Goal: Task Accomplishment & Management: Use online tool/utility

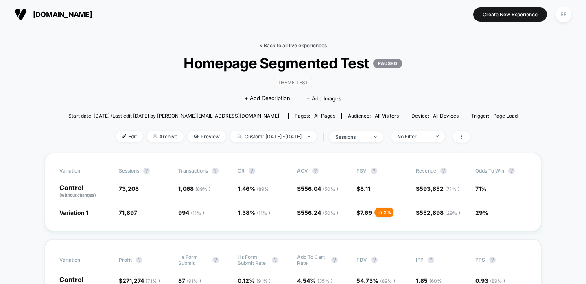
click at [282, 43] on link "< Back to all live experiences" at bounding box center [293, 45] width 68 height 6
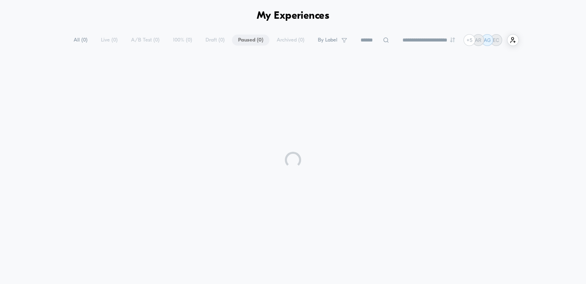
scroll to position [36, 0]
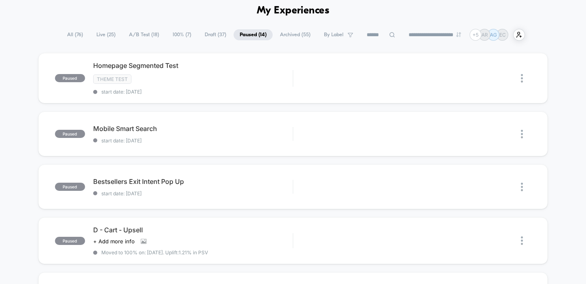
click at [208, 35] on span "Draft ( 37 )" at bounding box center [215, 34] width 34 height 11
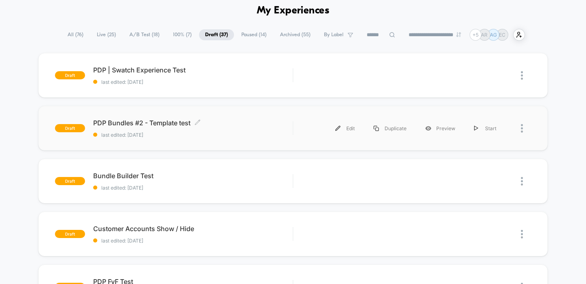
click at [267, 124] on span "PDP Bundles #2 - Template test Click to edit experience details" at bounding box center [193, 123] width 200 height 8
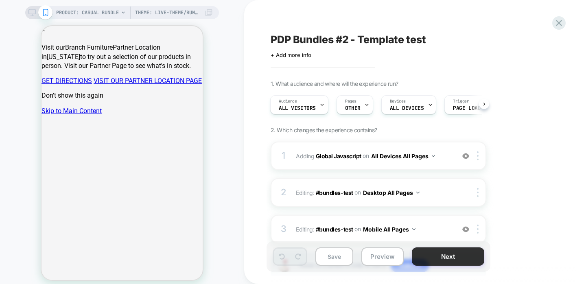
click at [432, 254] on button "Next" at bounding box center [448, 256] width 72 height 18
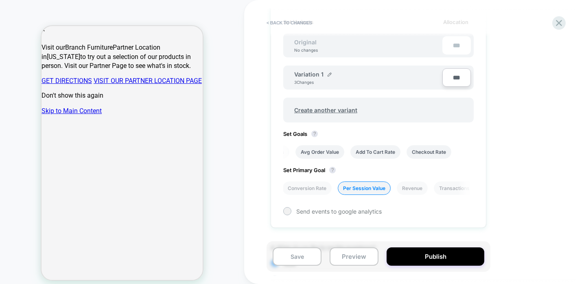
scroll to position [196, 0]
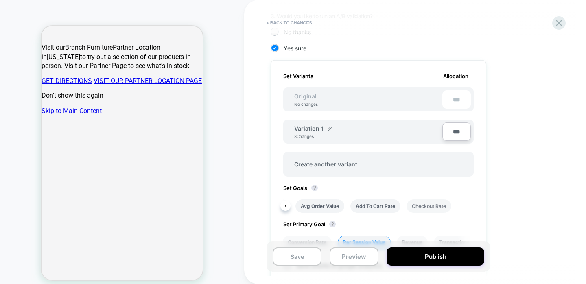
click at [437, 209] on li "Checkout Rate" at bounding box center [428, 205] width 45 height 13
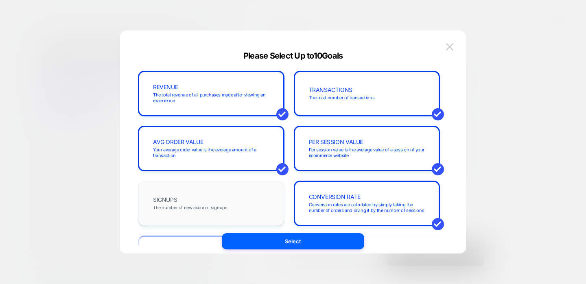
click at [240, 209] on div "SIGNUPS The number of new account signups" at bounding box center [211, 204] width 129 height 28
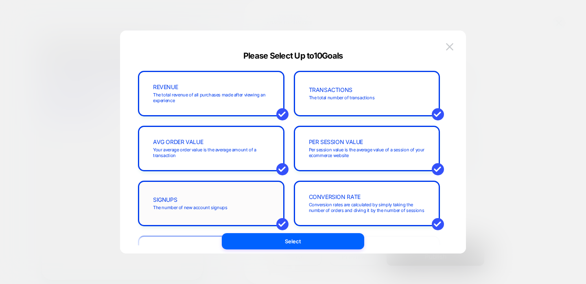
click at [240, 209] on div "SIGNUPS The number of new account signups" at bounding box center [211, 204] width 129 height 28
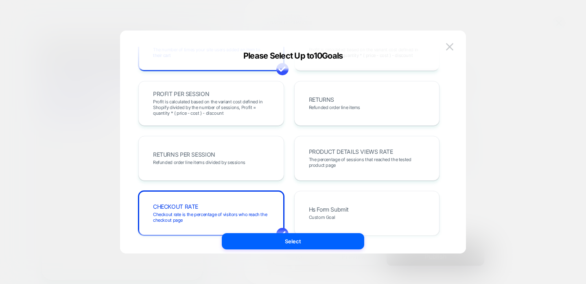
scroll to position [153, 0]
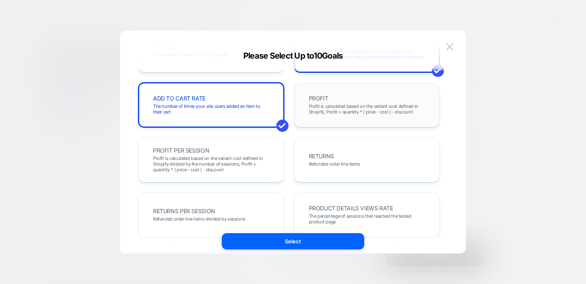
click at [340, 107] on span "Profit is calculated based on the variant cost defined in Shopify, Profit = qua…" at bounding box center [367, 108] width 116 height 11
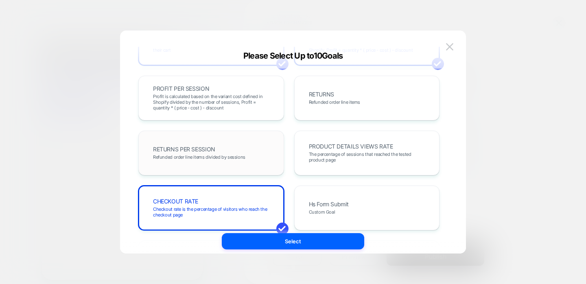
scroll to position [218, 0]
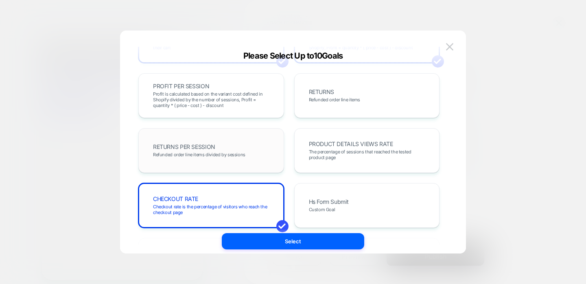
click at [220, 128] on div "RETURNS PER SESSION Refunded order line items divided by sessions" at bounding box center [211, 150] width 146 height 45
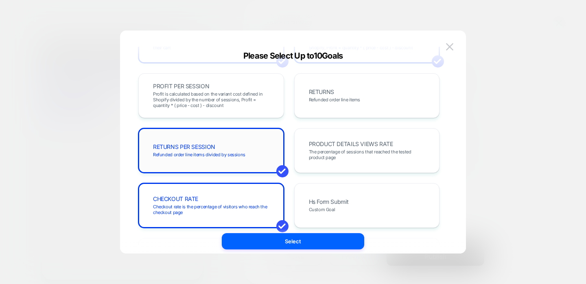
click at [220, 130] on div "RETURNS PER SESSION Refunded order line items divided by sessions" at bounding box center [211, 150] width 146 height 45
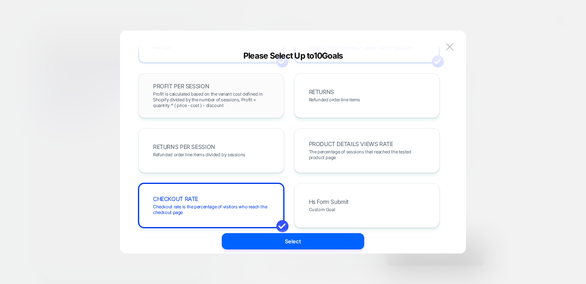
click at [218, 102] on span "Profit is calculated based on the variant cost defined in Shopify divided by th…" at bounding box center [211, 99] width 116 height 17
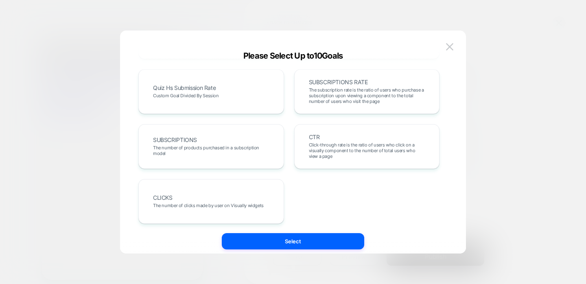
scroll to position [499, 0]
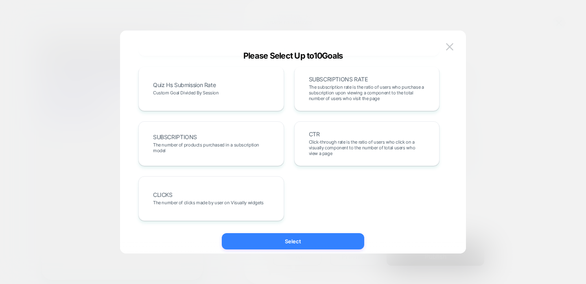
click at [292, 240] on button "Select" at bounding box center [293, 241] width 142 height 16
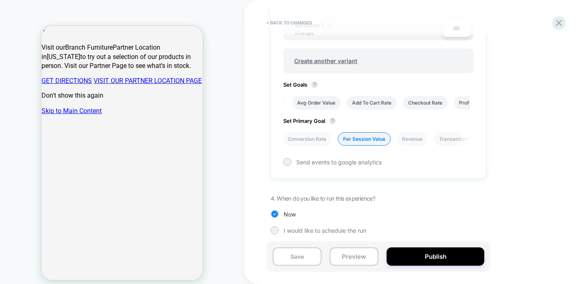
scroll to position [302, 0]
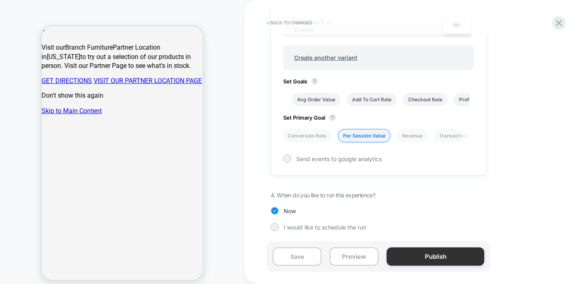
click at [420, 259] on button "Publish" at bounding box center [435, 256] width 98 height 18
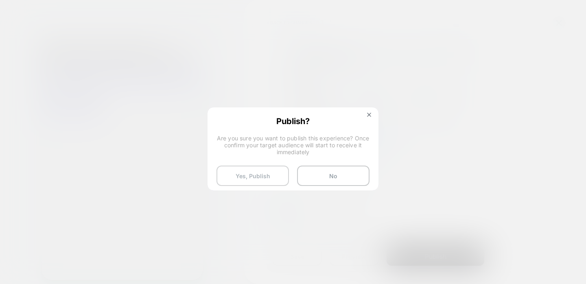
click at [244, 174] on button "Yes, Publish" at bounding box center [252, 176] width 72 height 20
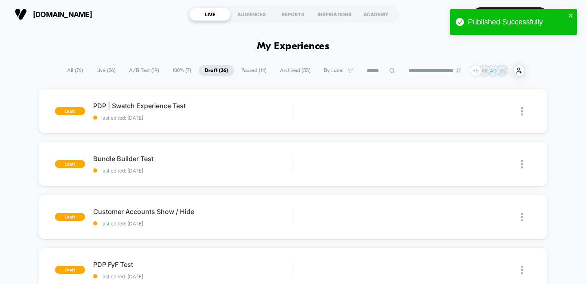
click at [146, 72] on span "A/B Test ( 19 )" at bounding box center [144, 70] width 42 height 11
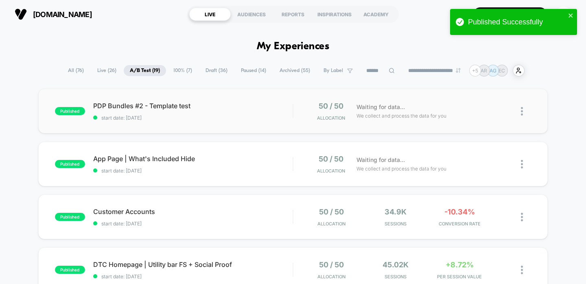
click at [253, 107] on span "PDP Bundles #2 - Template test" at bounding box center [193, 106] width 200 height 8
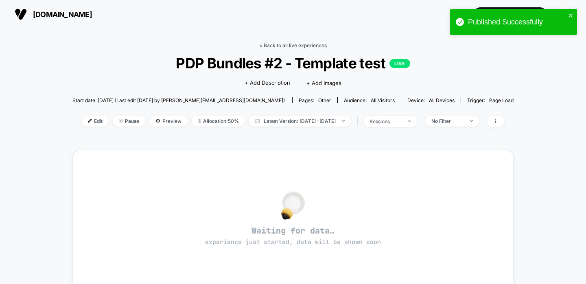
click at [299, 44] on link "< Back to all live experiences" at bounding box center [293, 45] width 68 height 6
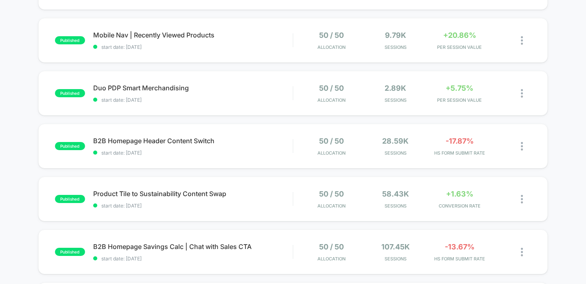
scroll to position [283, 0]
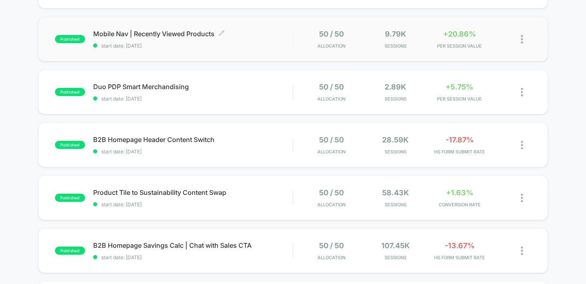
click at [249, 48] on span "start date: [DATE]" at bounding box center [193, 46] width 200 height 6
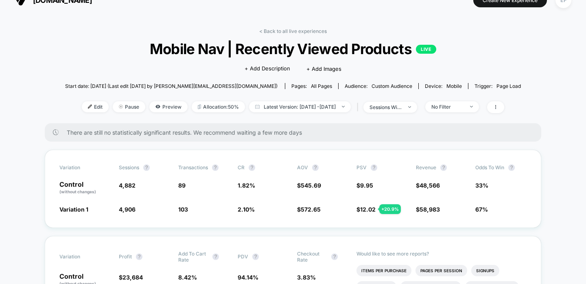
scroll to position [20, 0]
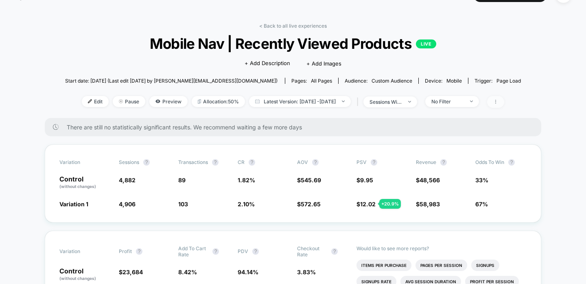
click at [504, 103] on span at bounding box center [495, 102] width 17 height 12
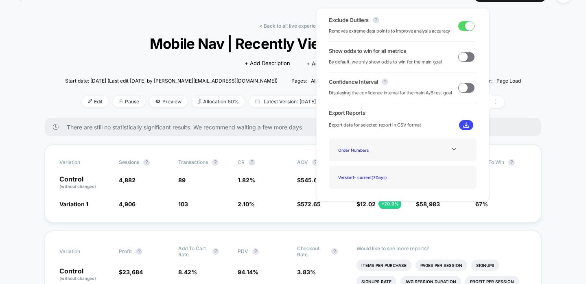
click at [458, 55] on span at bounding box center [462, 56] width 9 height 9
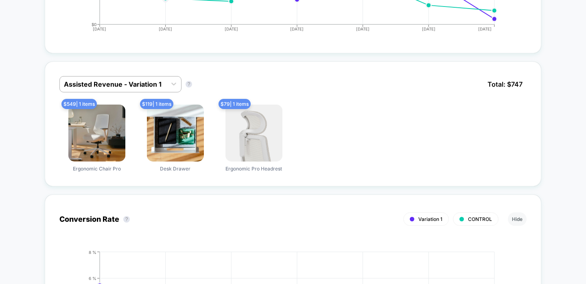
scroll to position [473, 0]
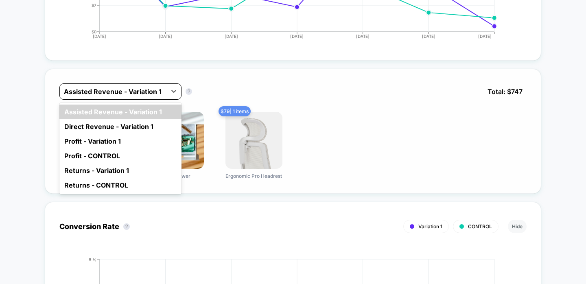
click at [94, 87] on div at bounding box center [113, 92] width 98 height 10
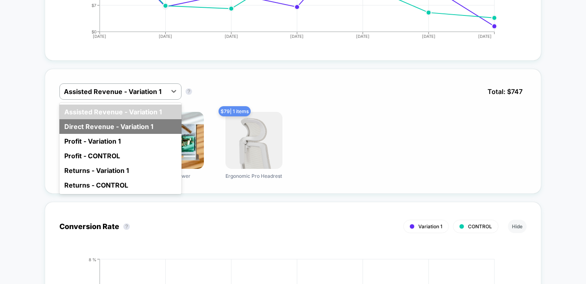
click at [88, 120] on div "Direct Revenue - Variation 1" at bounding box center [120, 126] width 122 height 15
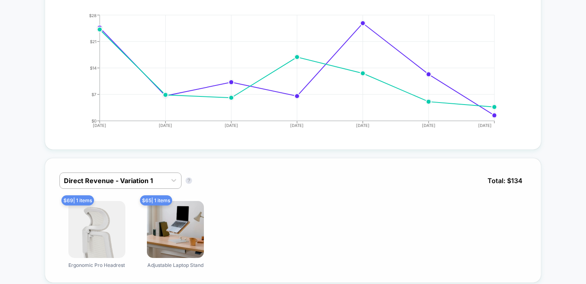
scroll to position [0, 0]
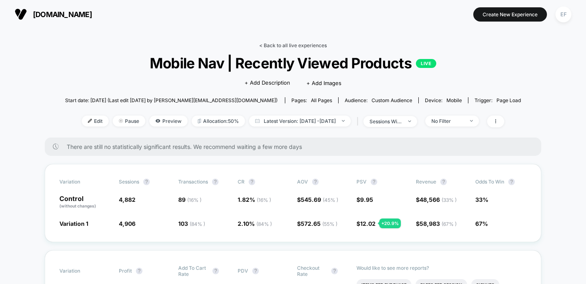
click at [275, 43] on link "< Back to all live experiences" at bounding box center [293, 45] width 68 height 6
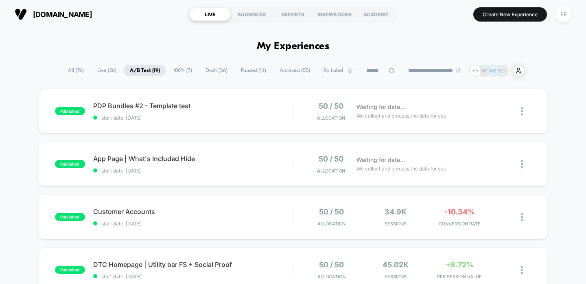
click at [206, 72] on span "Draft ( 36 )" at bounding box center [216, 70] width 34 height 11
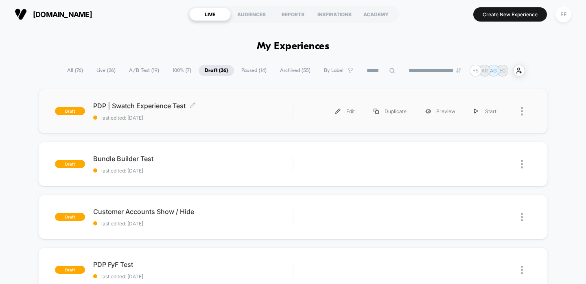
click at [270, 103] on span "PDP | Swatch Experience Test Click to edit experience details" at bounding box center [193, 106] width 200 height 8
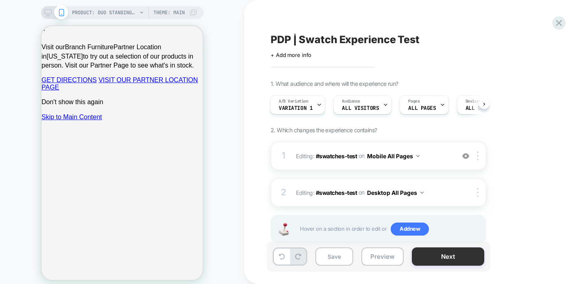
click at [443, 260] on button "Next" at bounding box center [448, 256] width 72 height 18
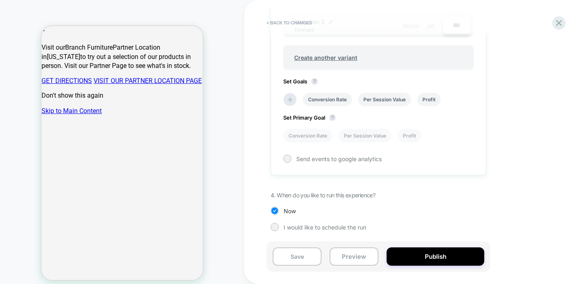
scroll to position [309, 0]
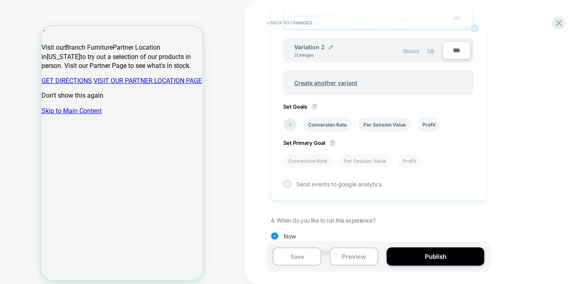
click at [284, 123] on li at bounding box center [289, 124] width 13 height 13
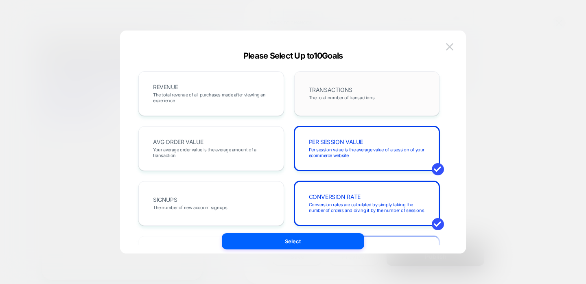
click at [322, 102] on div "TRANSACTIONS The total number of transactions" at bounding box center [367, 94] width 129 height 28
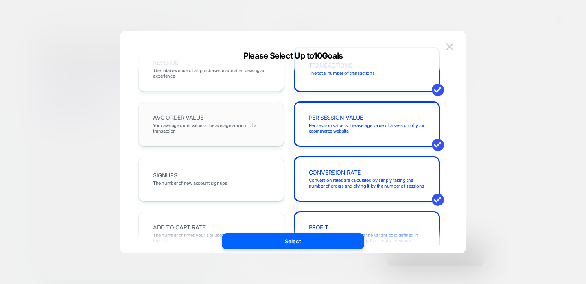
click at [219, 122] on span "Your average order value is the average amount of a transaction" at bounding box center [211, 127] width 116 height 11
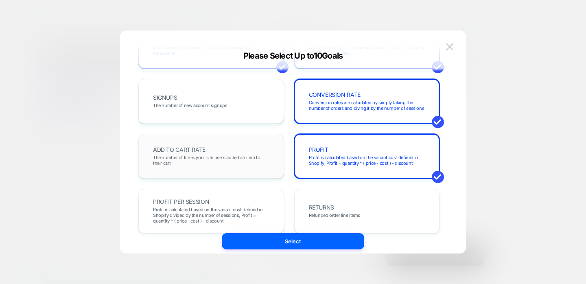
click at [214, 151] on div "ADD TO CART RATE The number of times your site users added an item to their cart" at bounding box center [211, 156] width 129 height 28
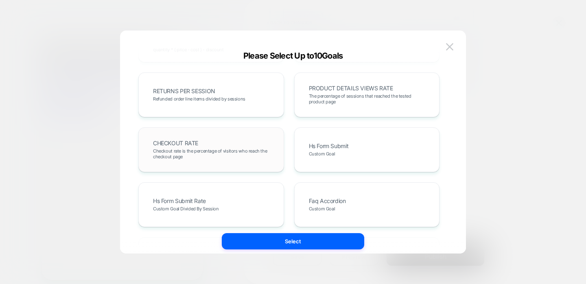
click at [245, 146] on div "CHECKOUT RATE Checkout rate is the percentage of visitors who reach the checkou…" at bounding box center [211, 150] width 129 height 28
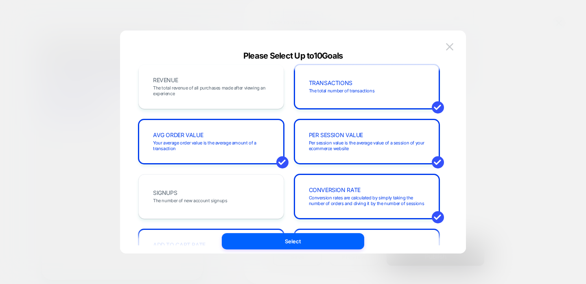
scroll to position [0, 0]
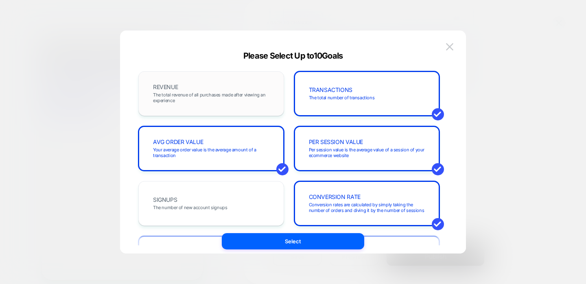
click at [254, 83] on div "REVENUE The total revenue of all purchases made after viewing an experience" at bounding box center [211, 94] width 129 height 28
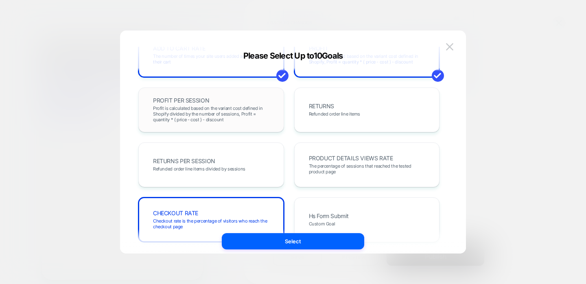
scroll to position [205, 0]
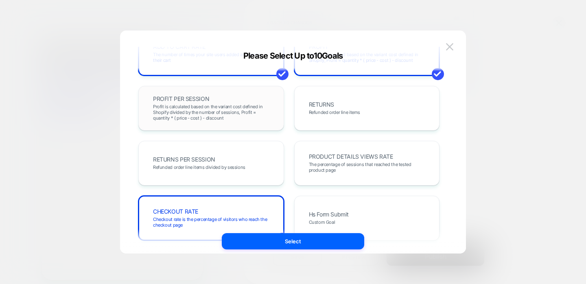
click at [254, 113] on span "Profit is calculated based on the variant cost defined in Shopify divided by th…" at bounding box center [211, 112] width 116 height 17
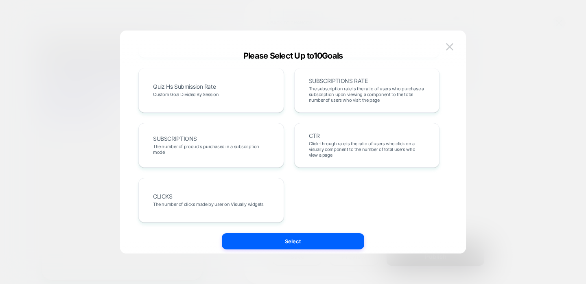
scroll to position [499, 0]
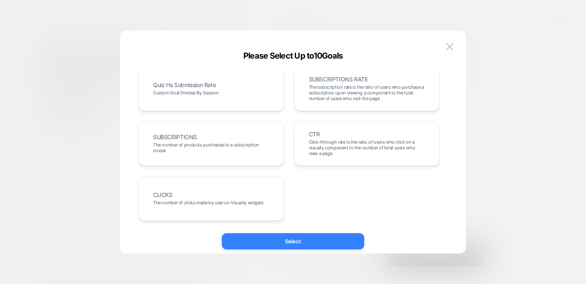
click at [304, 244] on button "Select" at bounding box center [293, 241] width 142 height 16
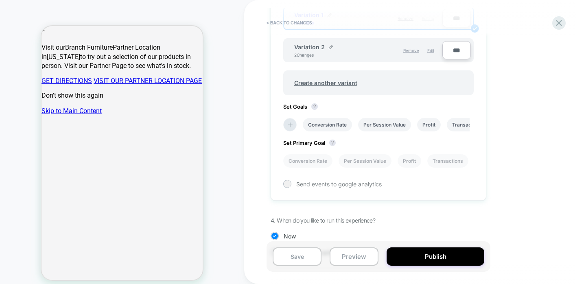
scroll to position [334, 0]
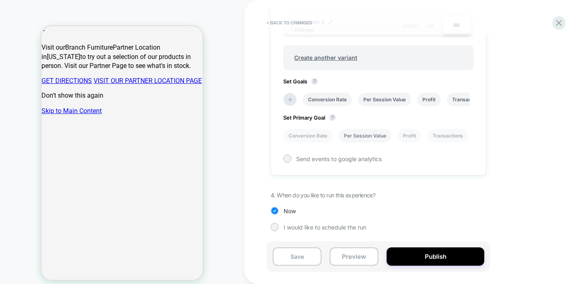
click at [375, 135] on li "Per Session Value" at bounding box center [364, 135] width 53 height 13
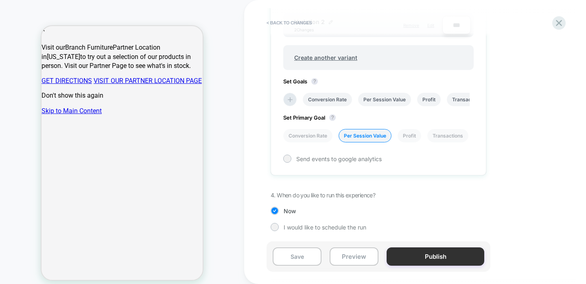
click at [444, 258] on button "Publish" at bounding box center [435, 256] width 98 height 18
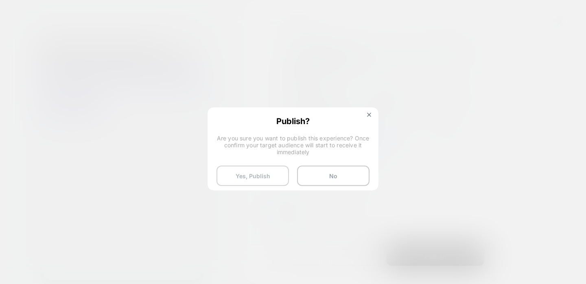
click at [248, 172] on button "Yes, Publish" at bounding box center [252, 176] width 72 height 20
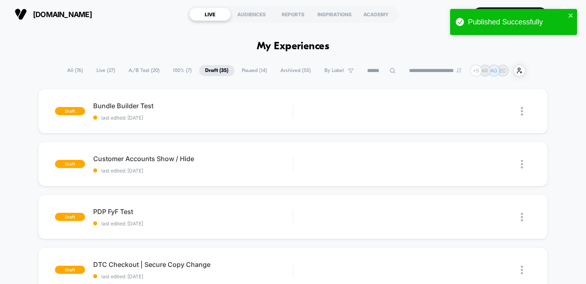
click at [143, 71] on span "A/B Test ( 20 )" at bounding box center [143, 70] width 43 height 11
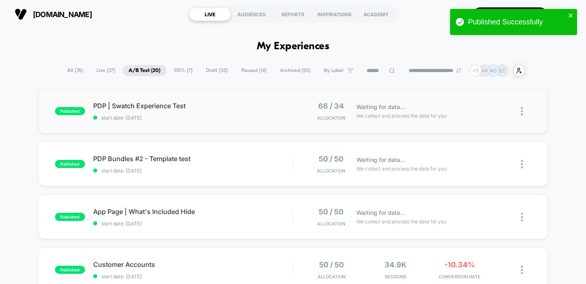
click at [230, 106] on span "PDP | Swatch Experience Test" at bounding box center [193, 106] width 200 height 8
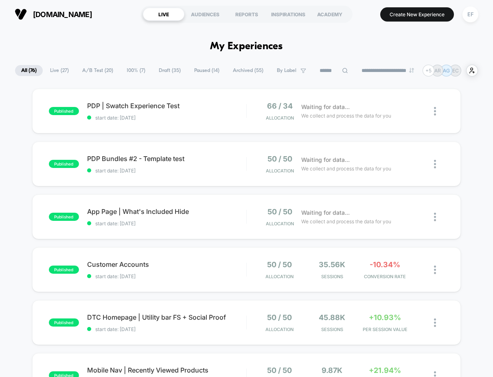
click at [131, 72] on span "100% ( 7 )" at bounding box center [135, 70] width 31 height 11
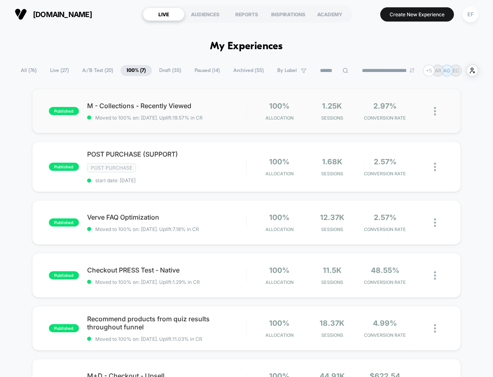
click at [233, 122] on div "published M - Collections - Recently Viewed Moved to 100% on: 10/1/2025 . Uplif…" at bounding box center [246, 111] width 429 height 45
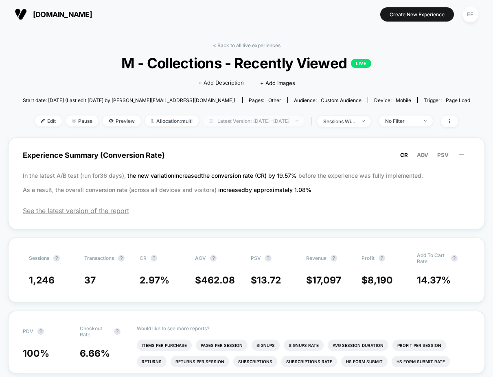
click at [235, 124] on span "Latest Version: Oct 1, 2025 - Oct 7, 2025" at bounding box center [254, 121] width 102 height 11
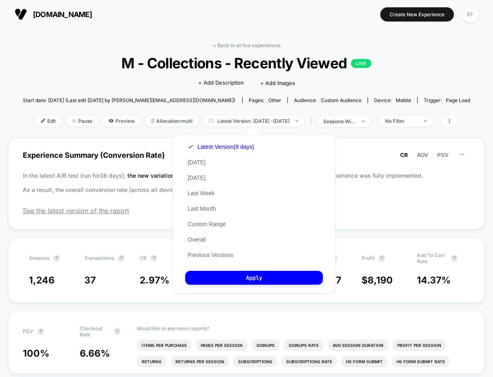
drag, startPoint x: 220, startPoint y: 256, endPoint x: 244, endPoint y: 197, distance: 63.7
click at [220, 256] on button "Previous Versions" at bounding box center [210, 254] width 50 height 7
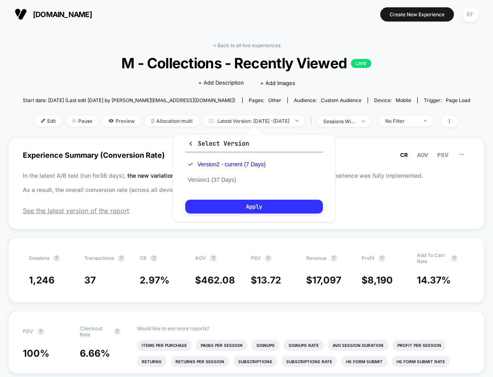
drag, startPoint x: 231, startPoint y: 183, endPoint x: 242, endPoint y: 205, distance: 24.7
click at [231, 183] on button "Version 1 (37 Days)" at bounding box center [211, 179] width 53 height 7
click at [242, 206] on button "Apply" at bounding box center [253, 207] width 137 height 14
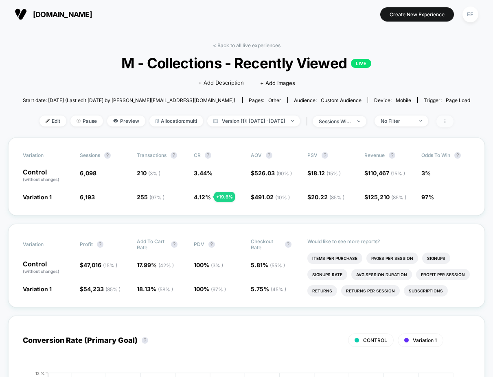
click at [445, 122] on icon at bounding box center [444, 121] width 1 height 4
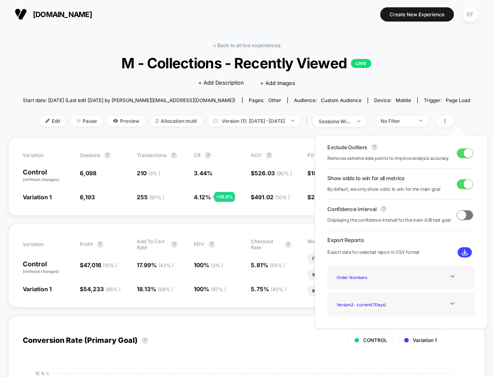
click at [451, 96] on div "Start date: 10/1/2025 (Last edit 10/1/2025 by erika@branchfurniture.com) Pages:…" at bounding box center [246, 100] width 447 height 14
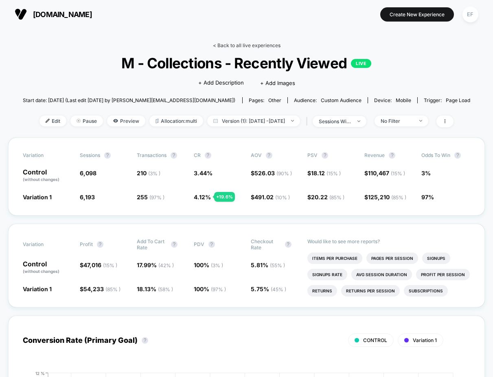
click at [235, 47] on link "< Back to all live experiences" at bounding box center [247, 45] width 68 height 6
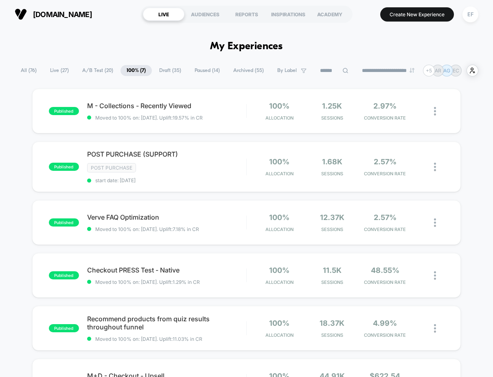
click at [98, 73] on span "A/B Test ( 20 )" at bounding box center [97, 70] width 43 height 11
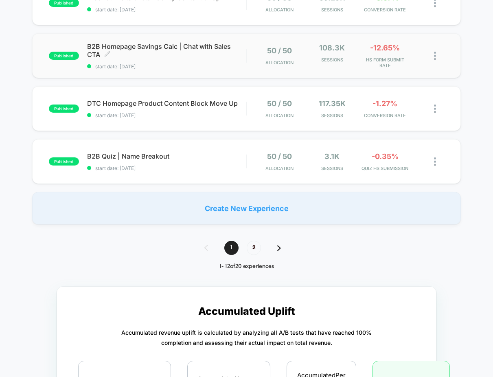
scroll to position [533, 0]
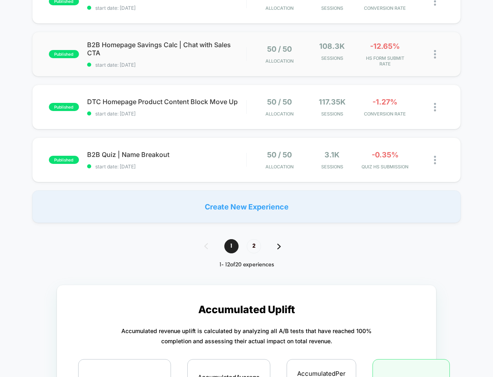
click at [194, 70] on div "published B2B Homepage Savings Calc | Chat with Sales CTA start date: 9/25/2025…" at bounding box center [246, 54] width 429 height 45
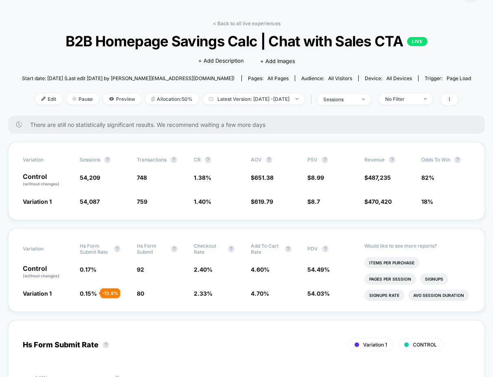
scroll to position [23, 0]
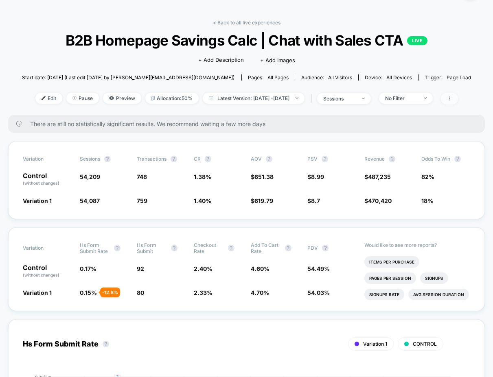
click at [458, 99] on span at bounding box center [448, 99] width 17 height 12
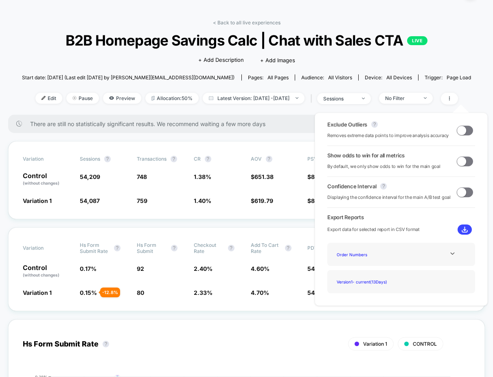
click at [464, 132] on span at bounding box center [464, 131] width 16 height 10
click at [460, 48] on div "< Back to all live experiences B2B Homepage Savings Calc | Chat with Sales CTA …" at bounding box center [246, 67] width 449 height 95
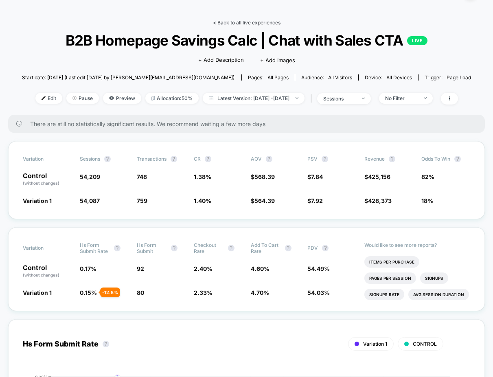
click at [244, 20] on link "< Back to all live experiences" at bounding box center [247, 23] width 68 height 6
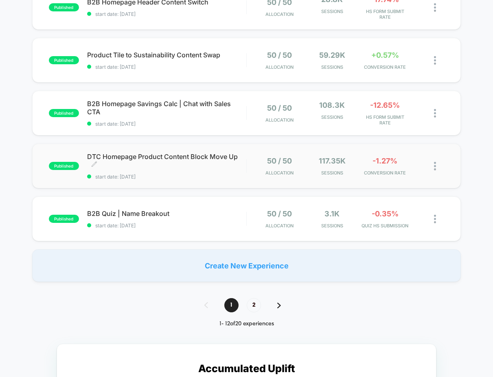
scroll to position [481, 0]
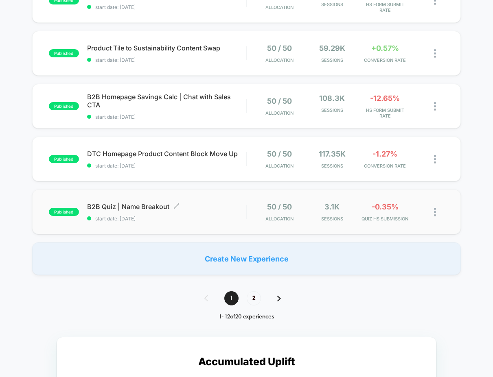
click at [199, 213] on div "B2B Quiz | Name Breakout Click to edit experience details Click to edit experie…" at bounding box center [166, 212] width 159 height 19
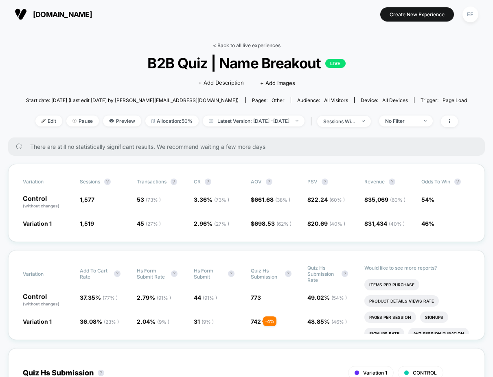
click at [246, 43] on link "< Back to all live experiences" at bounding box center [247, 45] width 68 height 6
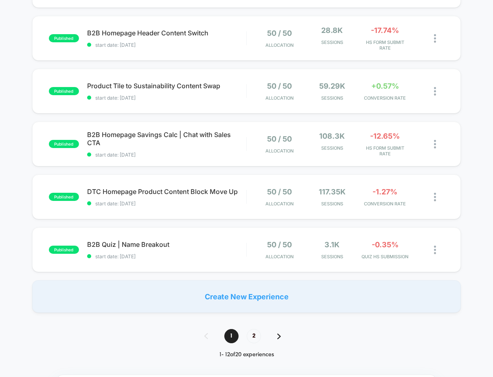
scroll to position [445, 0]
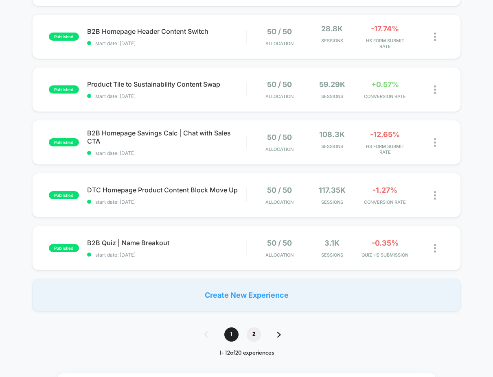
click at [255, 336] on span "2" at bounding box center [253, 334] width 14 height 14
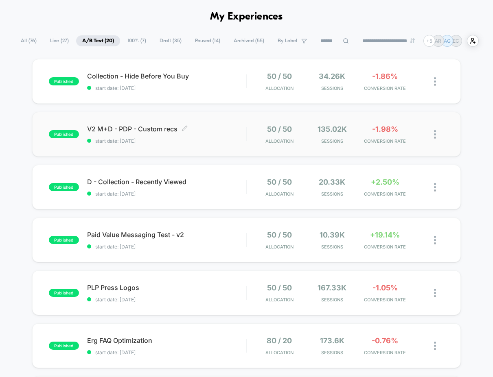
scroll to position [36, 0]
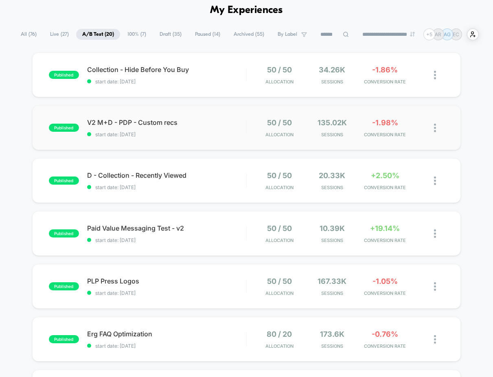
click at [214, 140] on div "published V2 M+D - PDP - Custom recs start date: 9/3/2025 50 / 50 Allocation 13…" at bounding box center [246, 127] width 429 height 45
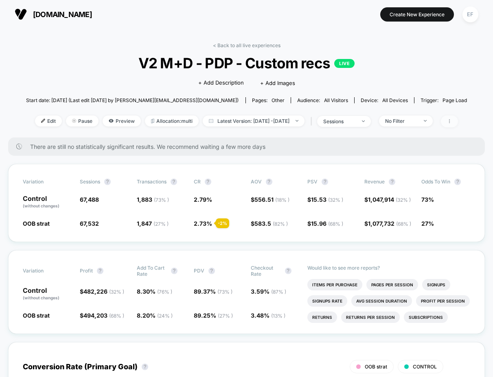
click at [458, 124] on span at bounding box center [448, 122] width 17 height 12
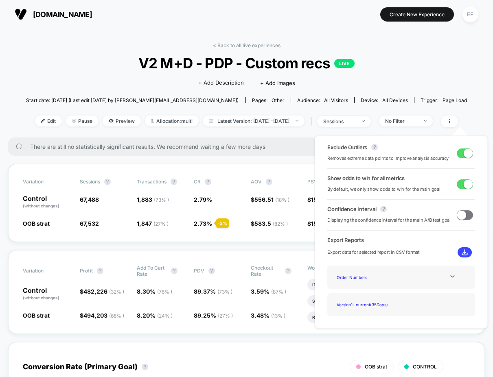
click at [449, 94] on div "Start date: 9/3/2025 (Last edit 9/3/2025 by maayan@visually.io) Pages: other Au…" at bounding box center [246, 100] width 441 height 14
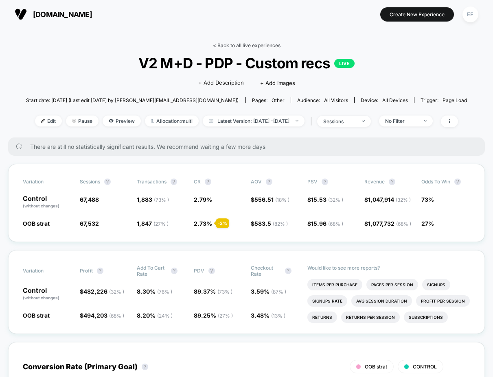
click at [238, 43] on link "< Back to all live experiences" at bounding box center [247, 45] width 68 height 6
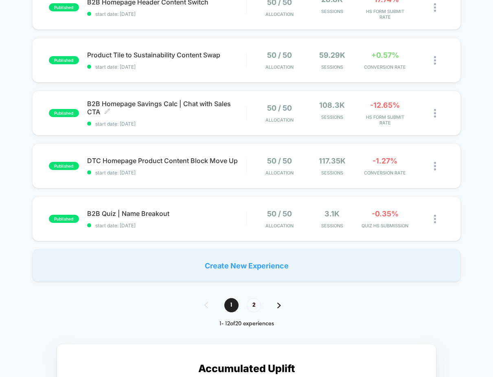
scroll to position [475, 0]
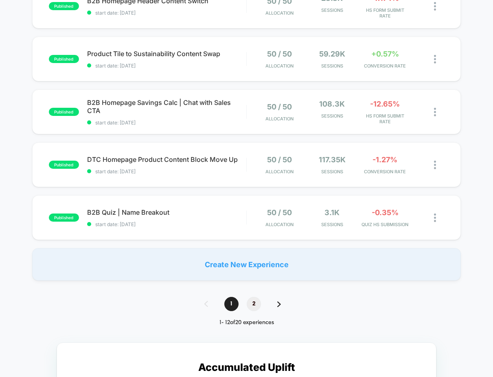
click at [251, 302] on span "2" at bounding box center [253, 304] width 14 height 14
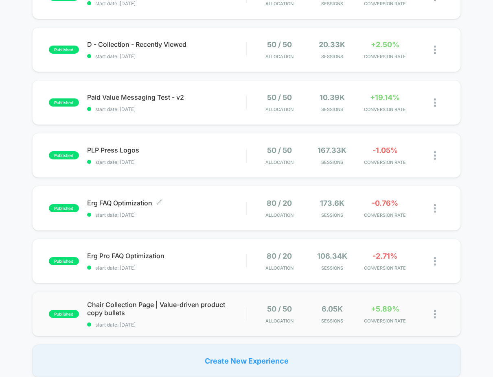
scroll to position [161, 0]
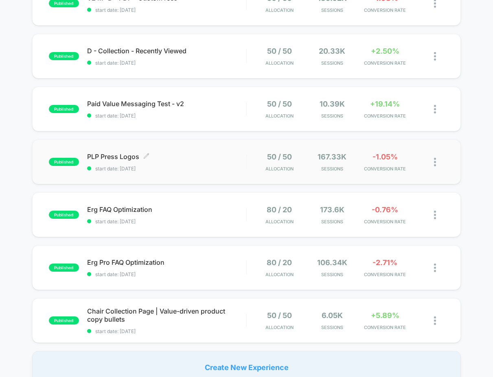
click at [211, 161] on div "PLP Press Logos Click to edit experience details Click to edit experience detai…" at bounding box center [166, 162] width 159 height 19
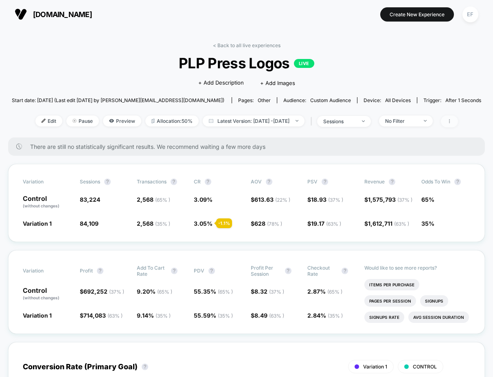
click at [458, 124] on span at bounding box center [448, 122] width 17 height 12
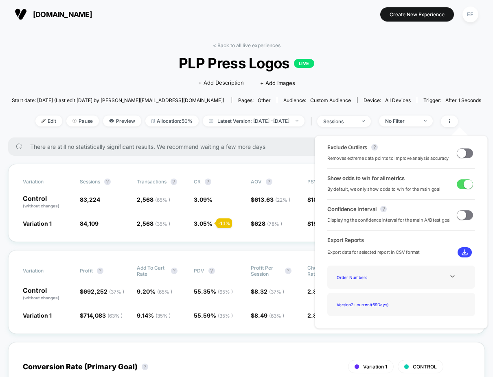
click at [460, 153] on span at bounding box center [461, 152] width 9 height 9
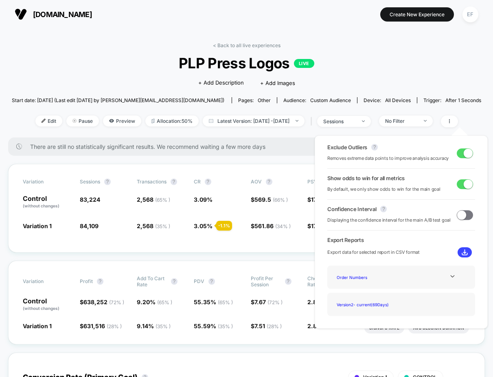
click at [460, 153] on span at bounding box center [464, 153] width 16 height 10
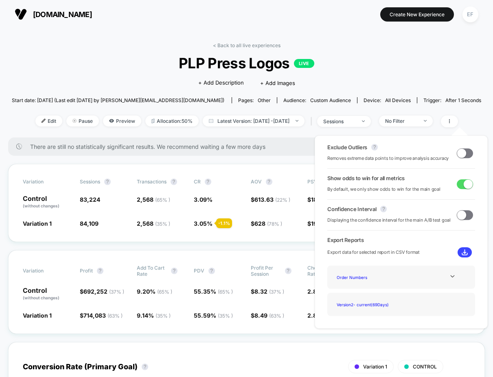
click at [358, 68] on span "PLP Press Logos LIVE" at bounding box center [246, 63] width 422 height 17
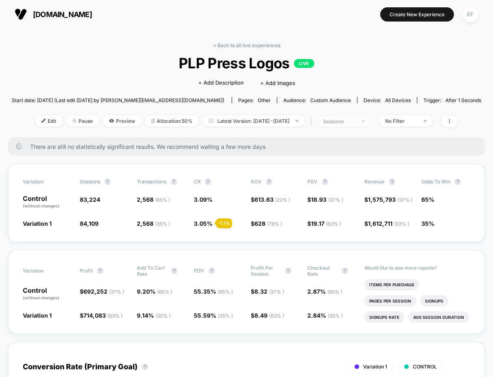
click at [341, 123] on div "sessions" at bounding box center [339, 121] width 33 height 6
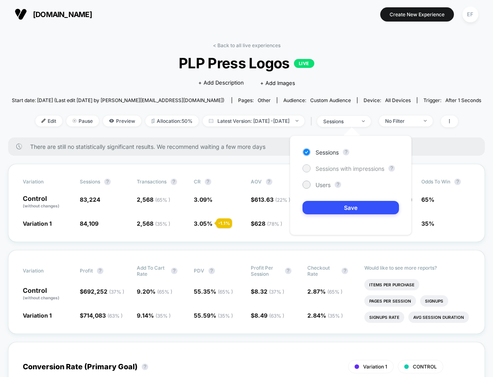
click at [322, 170] on span "Sessions with impressions" at bounding box center [349, 168] width 69 height 7
click at [323, 207] on button "Save" at bounding box center [350, 207] width 96 height 13
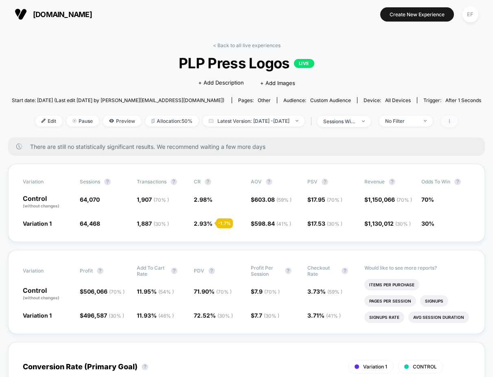
click at [451, 120] on icon at bounding box center [449, 121] width 5 height 5
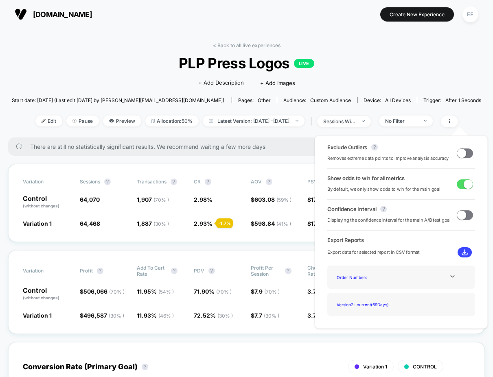
click at [461, 153] on span at bounding box center [461, 152] width 9 height 9
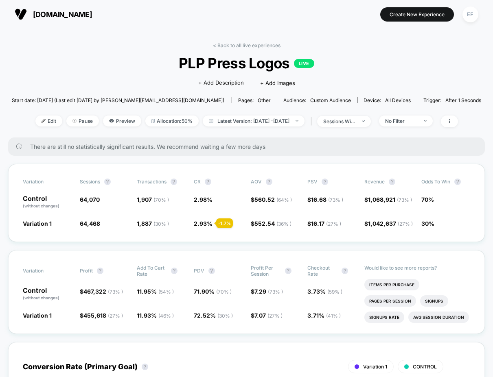
click at [254, 44] on link "< Back to all live experiences" at bounding box center [247, 45] width 68 height 6
